Goal: Transaction & Acquisition: Purchase product/service

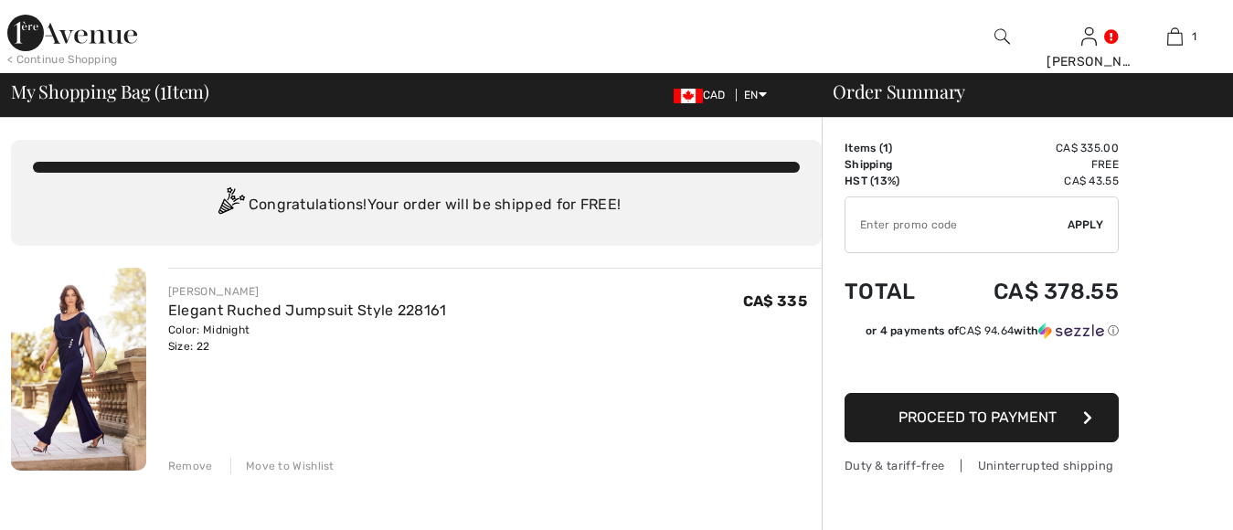
checkbox input "true"
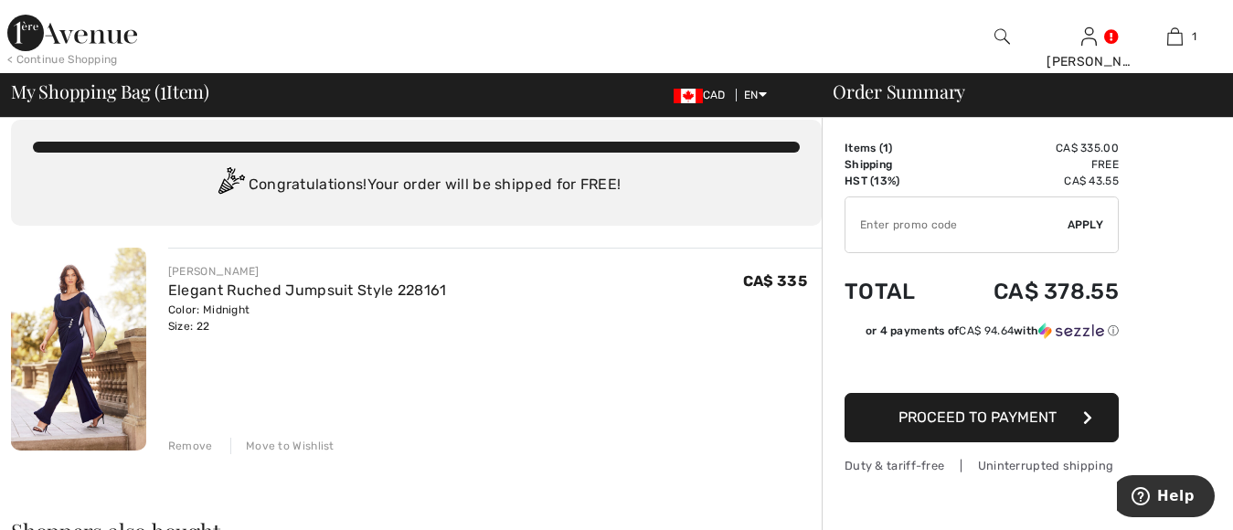
scroll to position [18, 0]
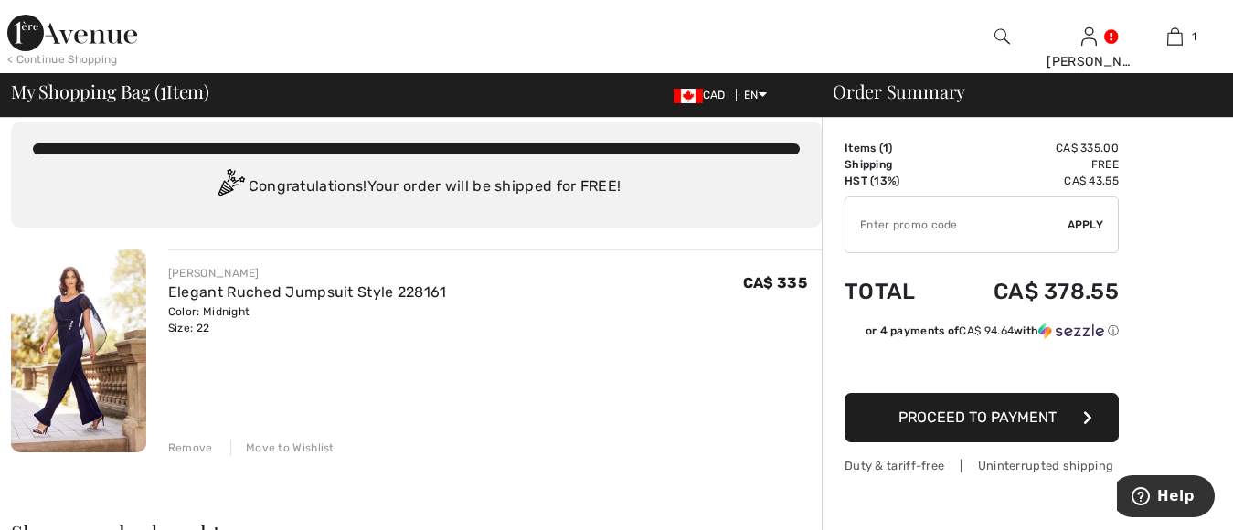
click at [983, 420] on span "Proceed to Payment" at bounding box center [977, 416] width 158 height 17
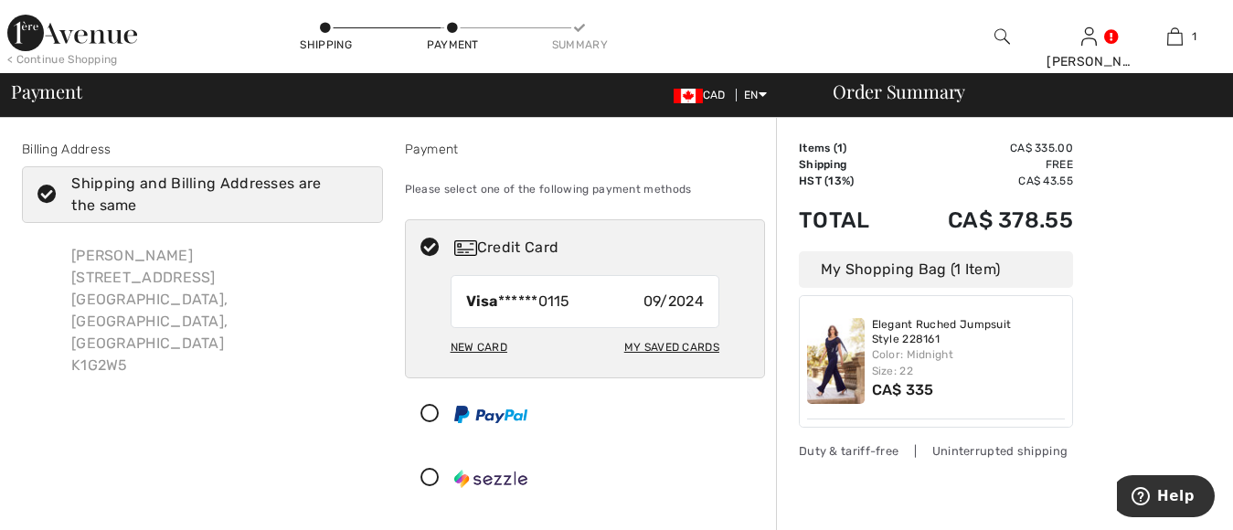
click at [479, 355] on div "New Card" at bounding box center [479, 347] width 57 height 31
radio input "true"
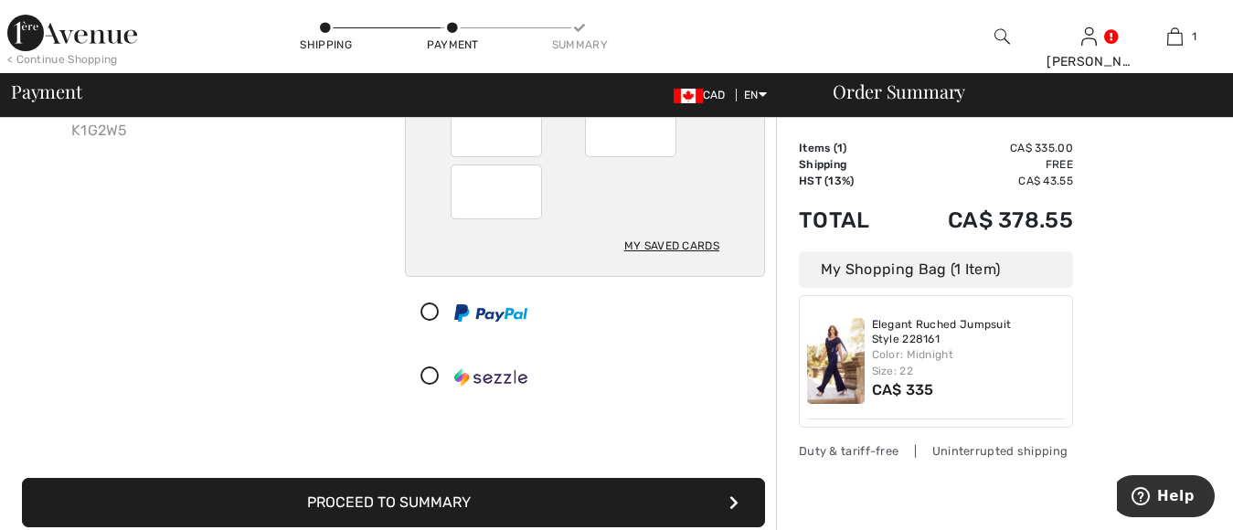
scroll to position [402, 0]
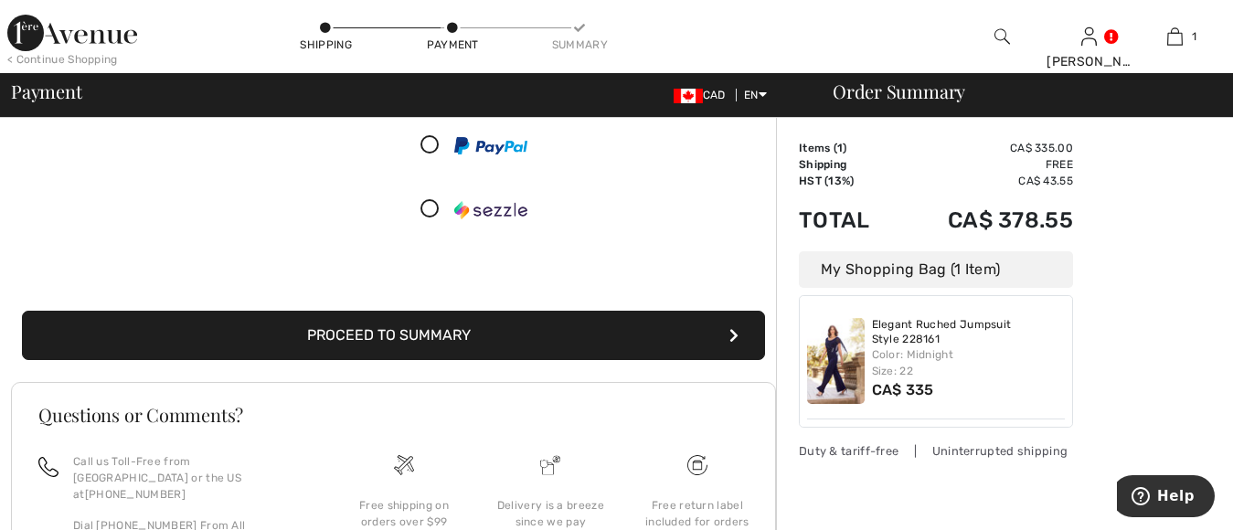
click at [594, 325] on button "Proceed to Summary" at bounding box center [393, 335] width 743 height 49
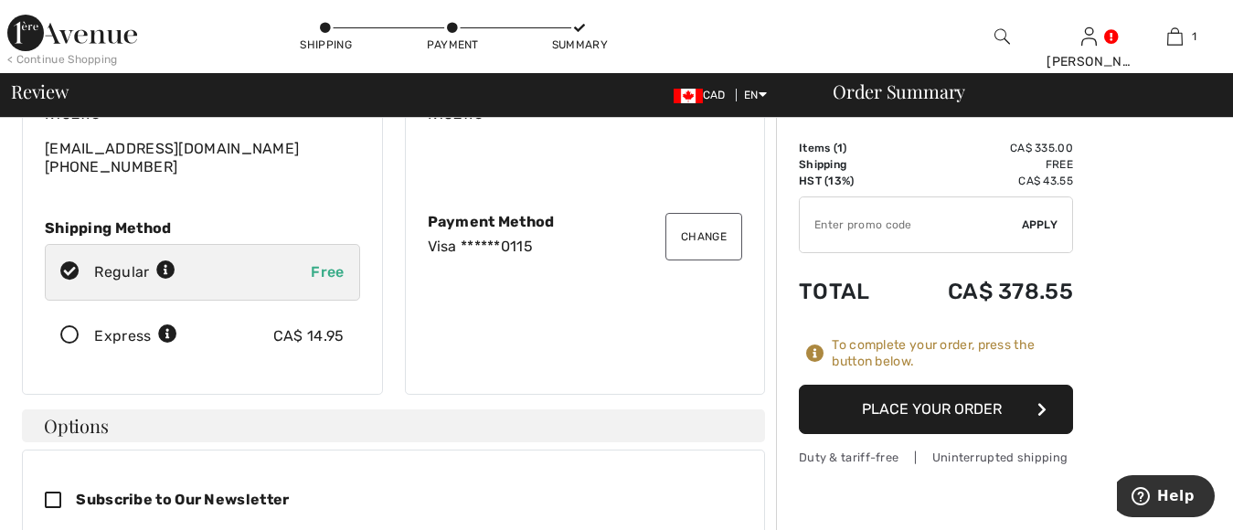
scroll to position [79, 0]
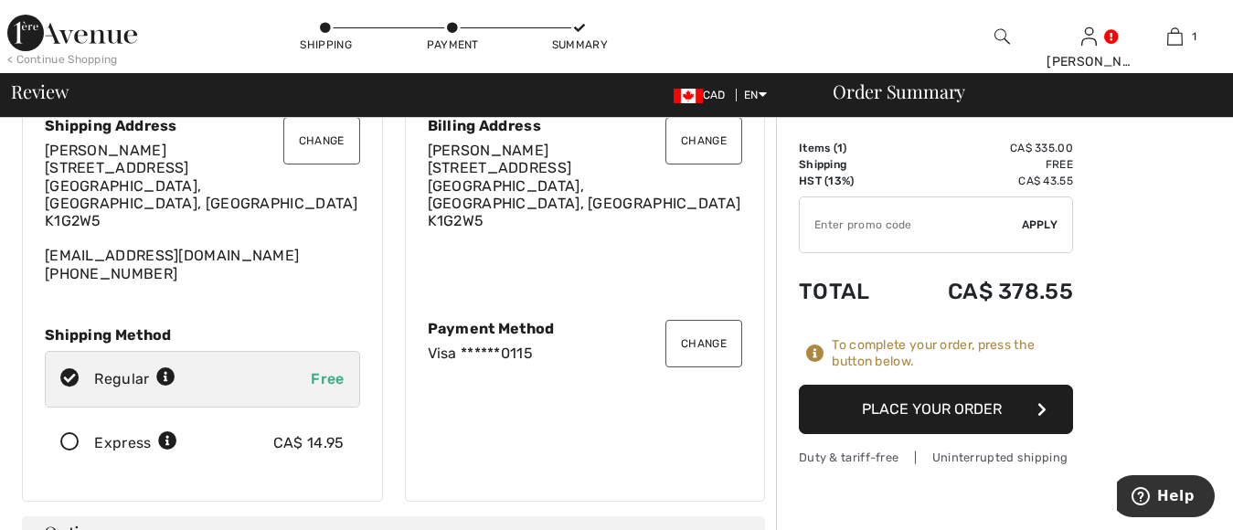
click at [734, 334] on button "Change" at bounding box center [703, 344] width 77 height 48
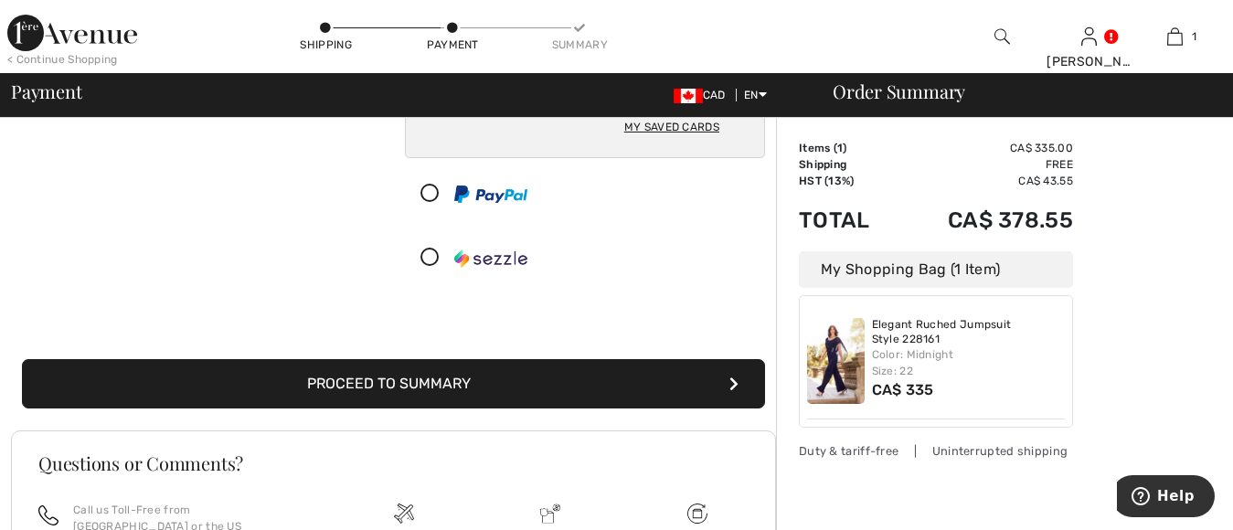
scroll to position [360, 0]
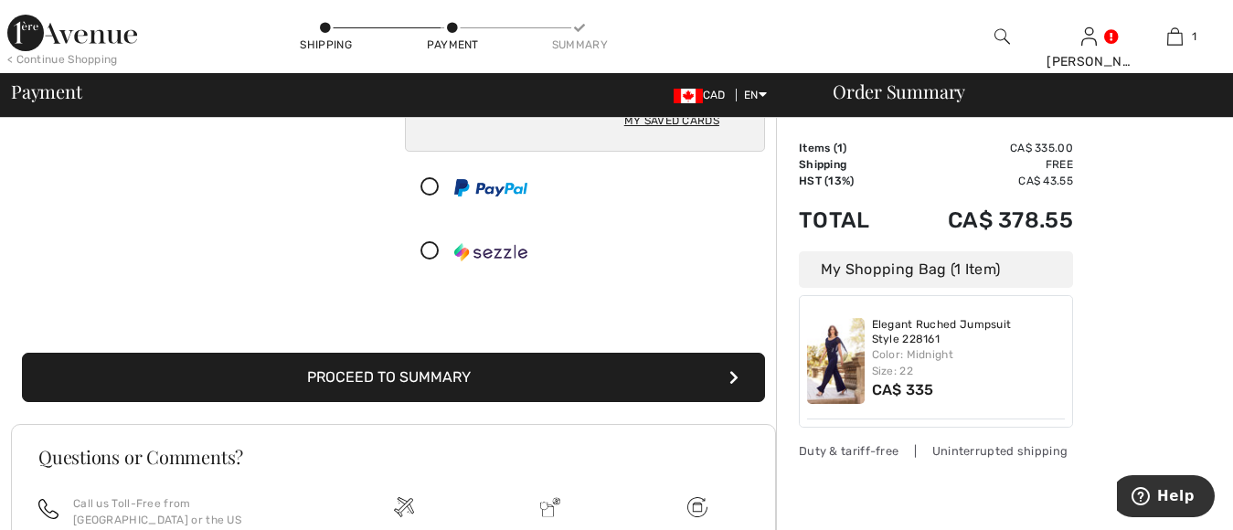
click at [530, 366] on button "Proceed to Summary" at bounding box center [393, 377] width 743 height 49
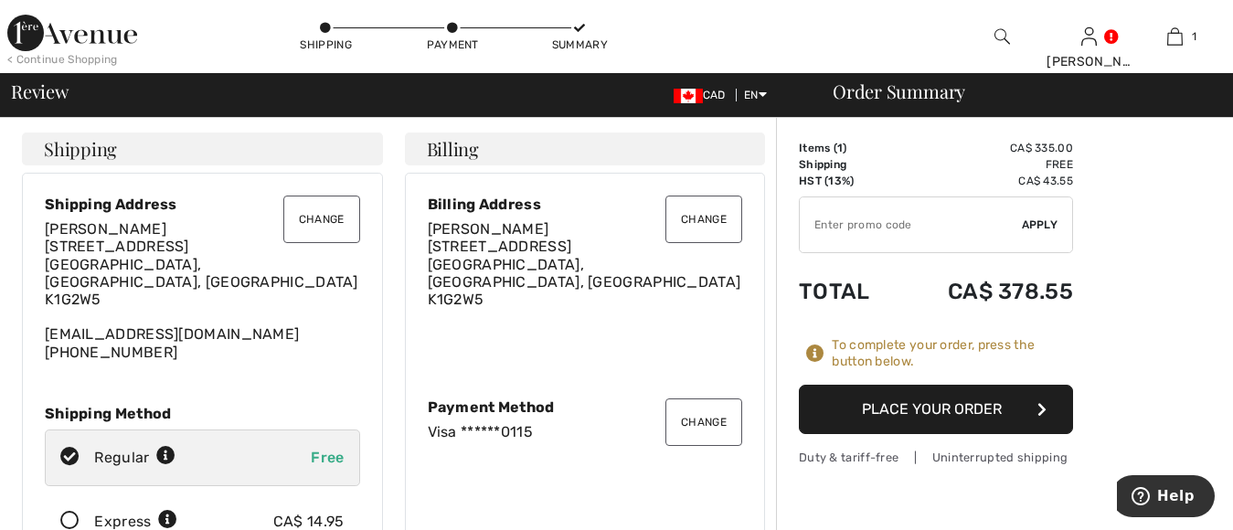
click at [980, 426] on button "Place Your Order" at bounding box center [936, 409] width 274 height 49
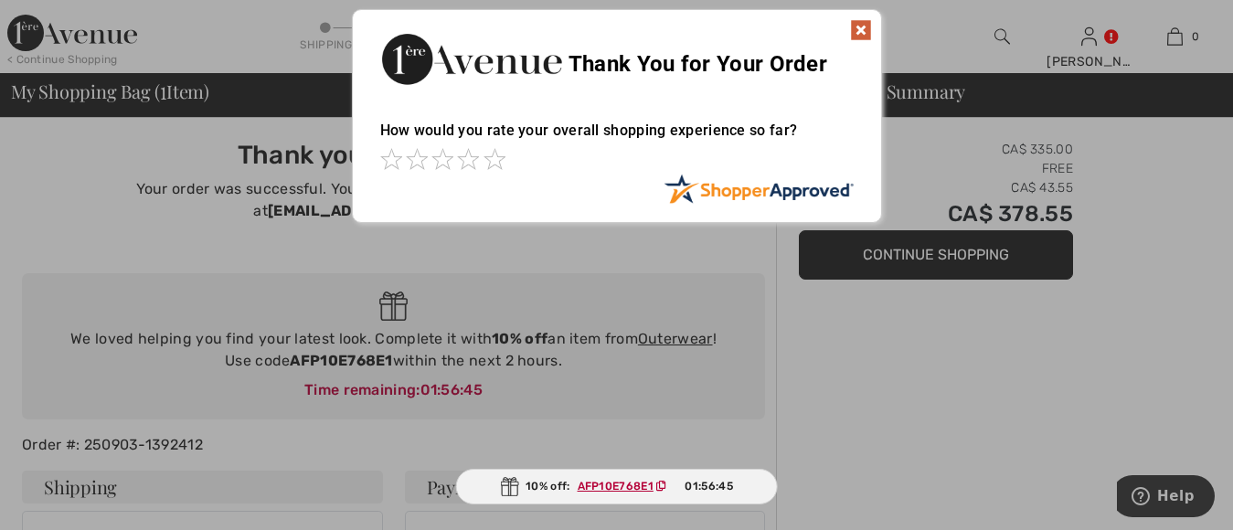
click at [862, 24] on img at bounding box center [861, 30] width 22 height 22
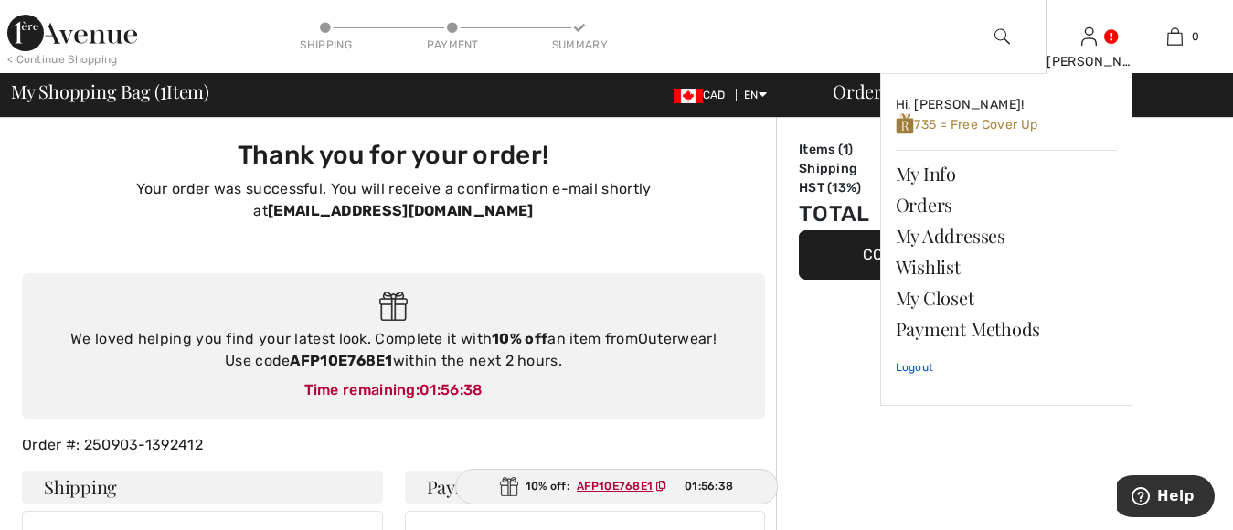
click at [907, 365] on link "Logout" at bounding box center [1006, 368] width 221 height 46
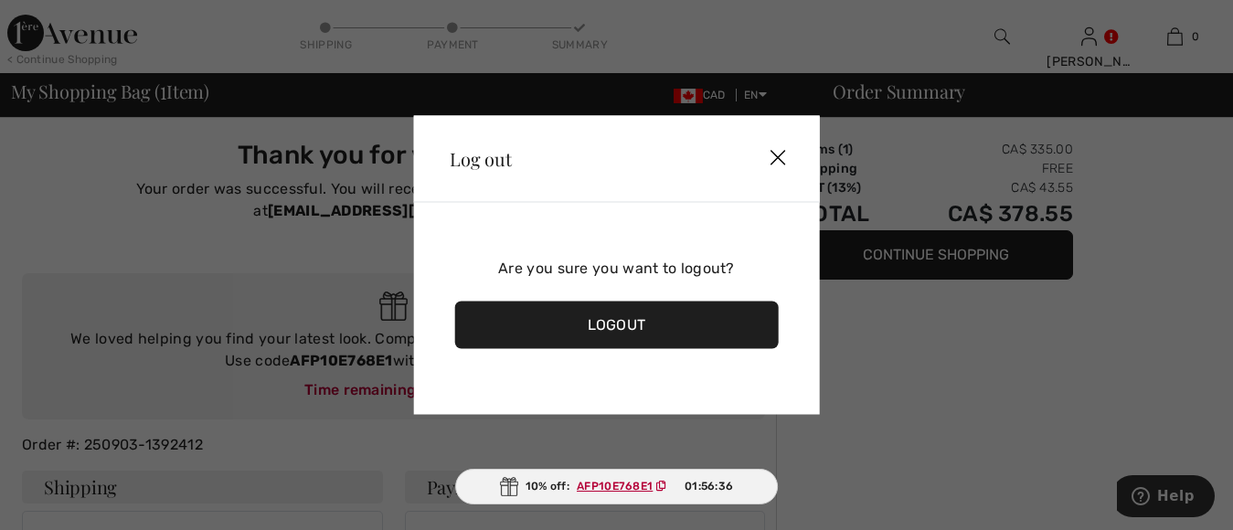
click at [736, 315] on div "Logout" at bounding box center [616, 326] width 324 height 48
